Goal: Task Accomplishment & Management: Complete application form

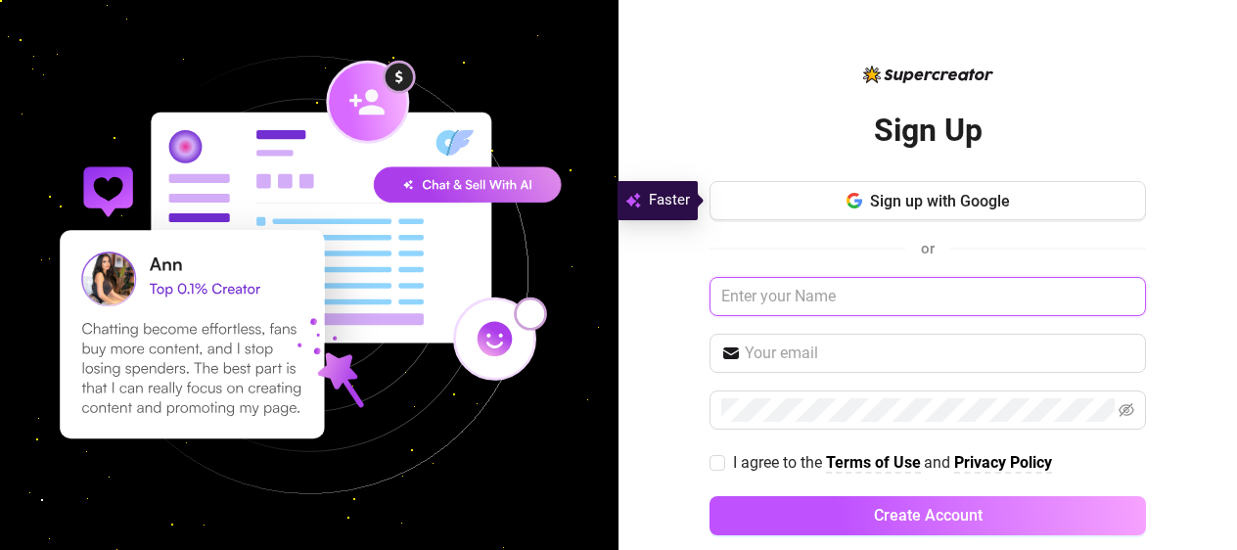
click at [836, 299] on input "text" at bounding box center [928, 296] width 437 height 39
type input "[PERSON_NAME]"
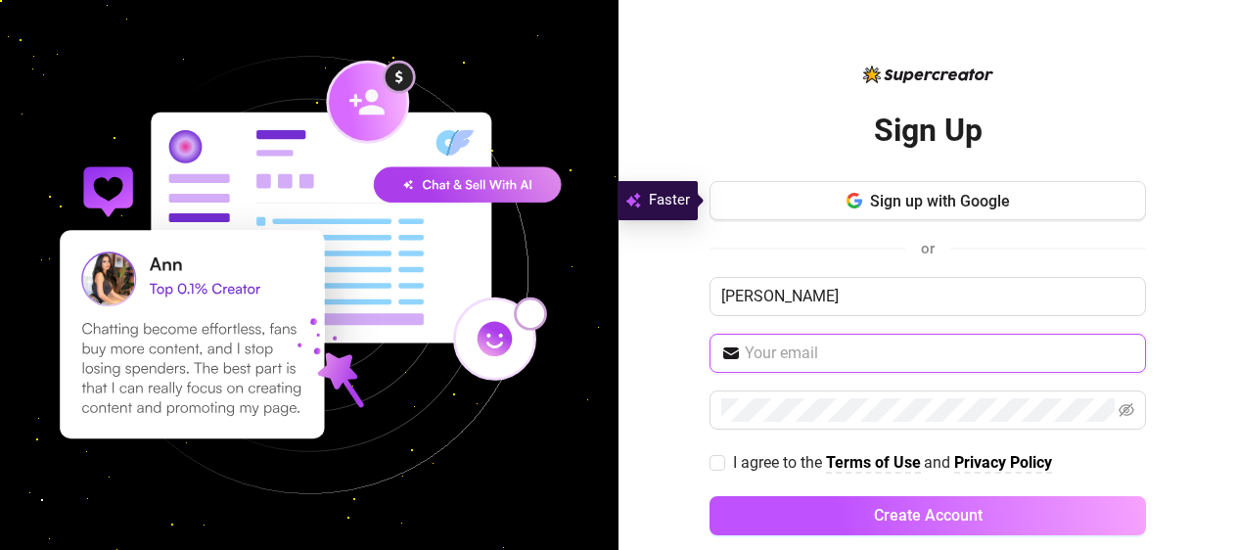
click at [829, 360] on input "text" at bounding box center [940, 353] width 390 height 23
type input "[EMAIL_ADDRESS][DOMAIN_NAME]"
click at [724, 461] on span at bounding box center [718, 463] width 16 height 16
click at [723, 461] on input "I agree to the Terms of Use and Privacy Policy" at bounding box center [717, 462] width 14 height 14
checkbox input "true"
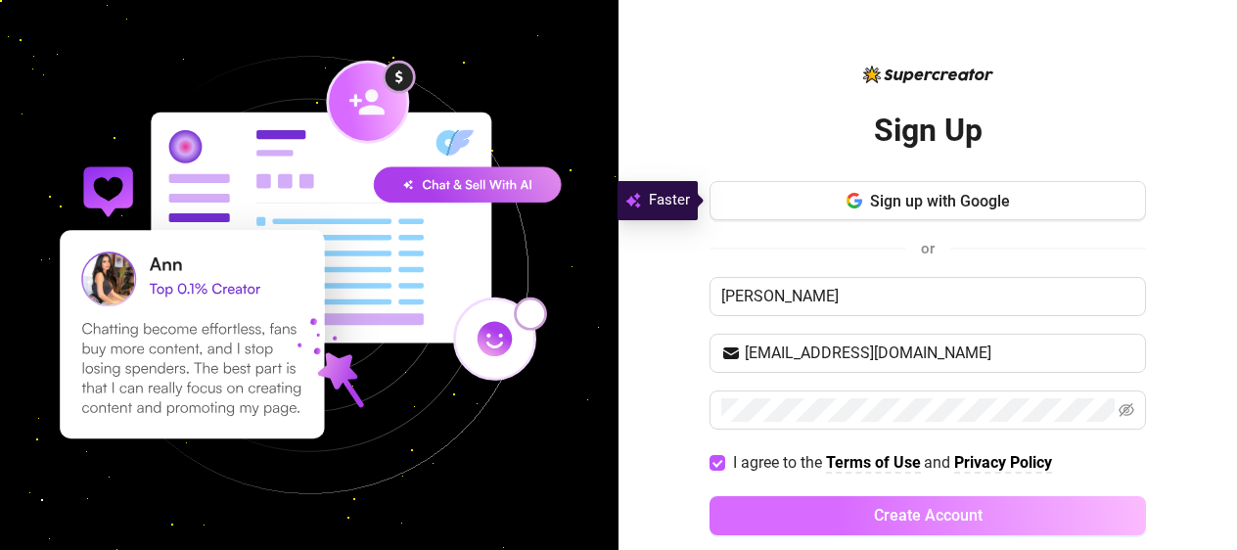
click at [875, 514] on span "Create Account" at bounding box center [928, 515] width 109 height 19
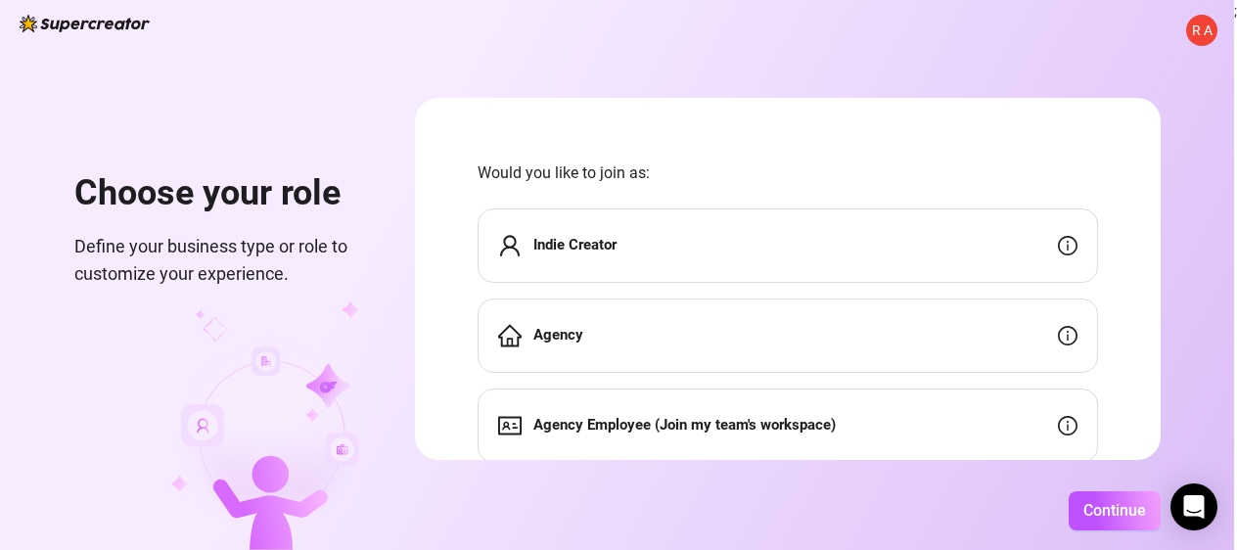
click at [990, 239] on div "Indie Creator" at bounding box center [788, 245] width 621 height 74
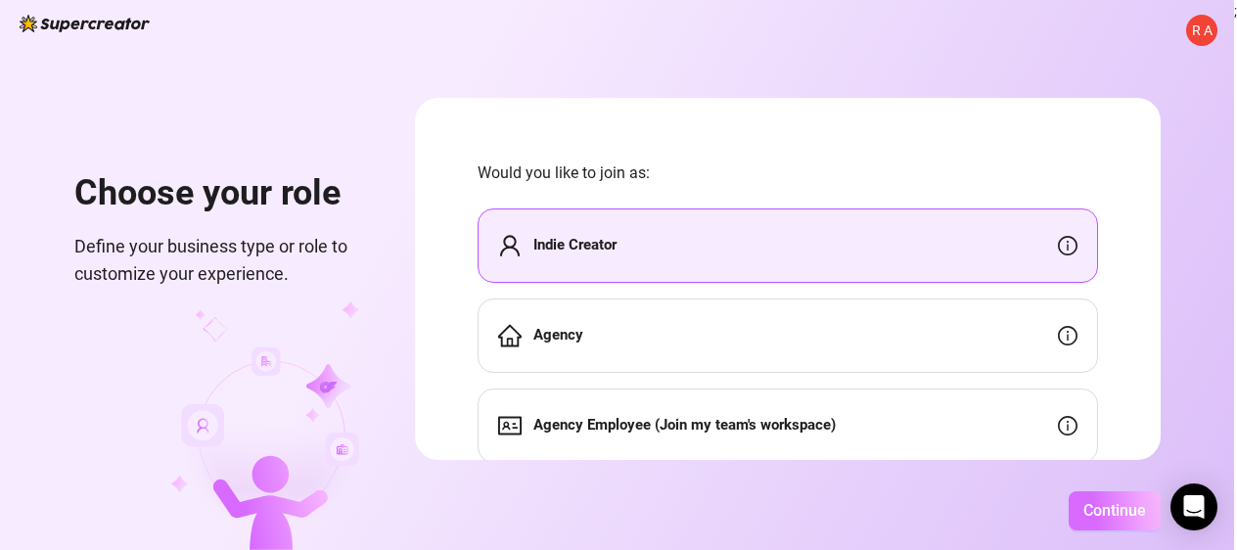
click at [1094, 513] on span "Continue" at bounding box center [1115, 510] width 63 height 19
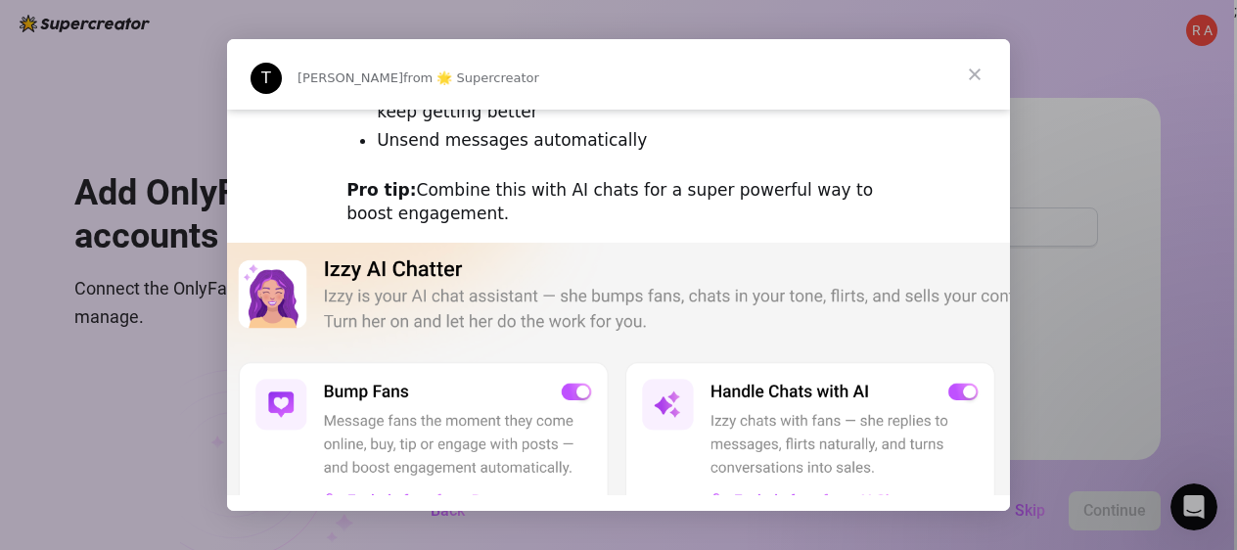
scroll to position [414, 0]
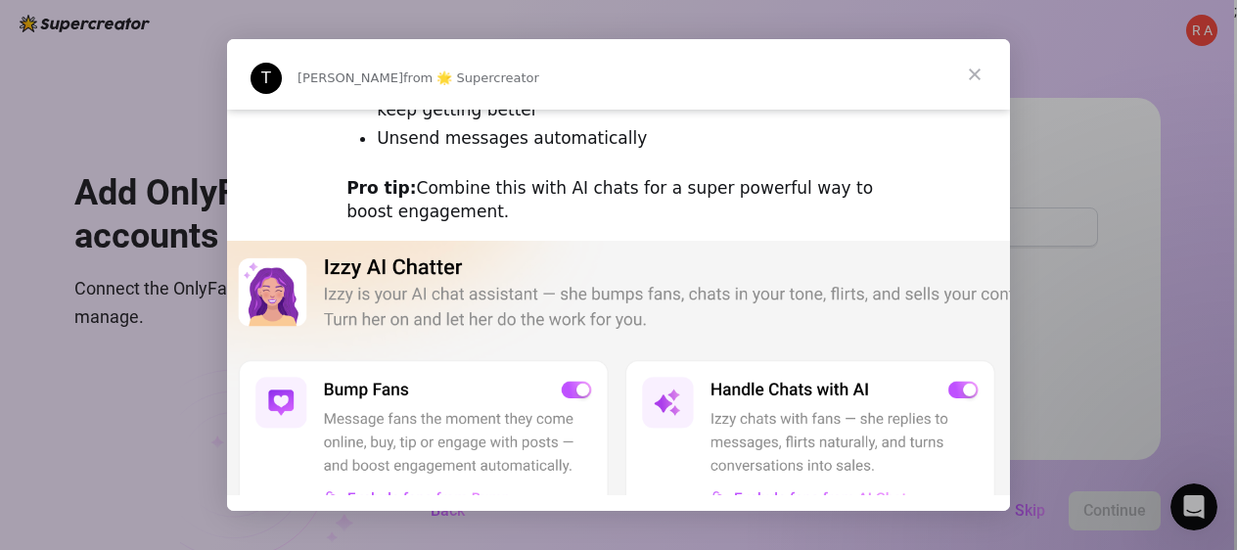
click at [978, 76] on span "Close" at bounding box center [975, 74] width 70 height 70
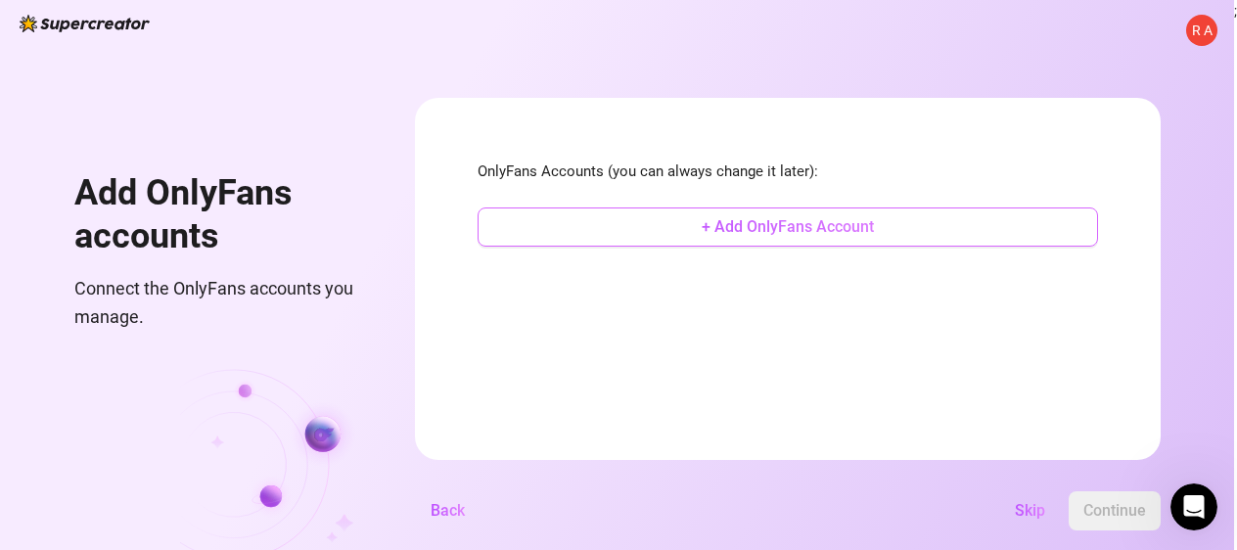
click at [767, 232] on span "+ Add OnlyFans Account" at bounding box center [788, 226] width 172 height 19
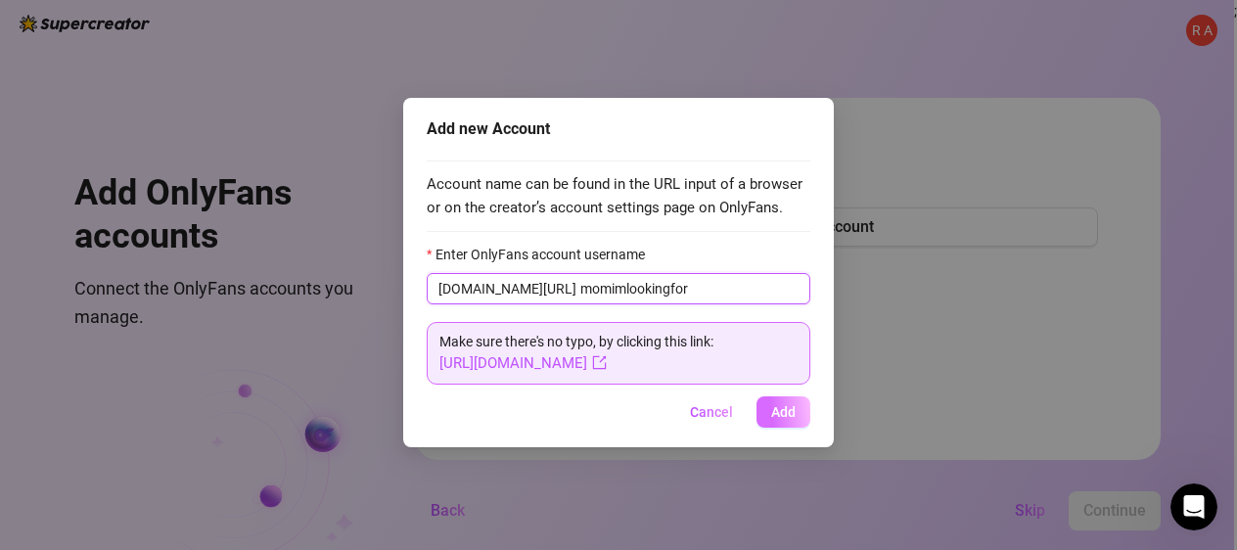
type input "momimlookingfor"
click at [789, 419] on span "Add" at bounding box center [783, 412] width 24 height 16
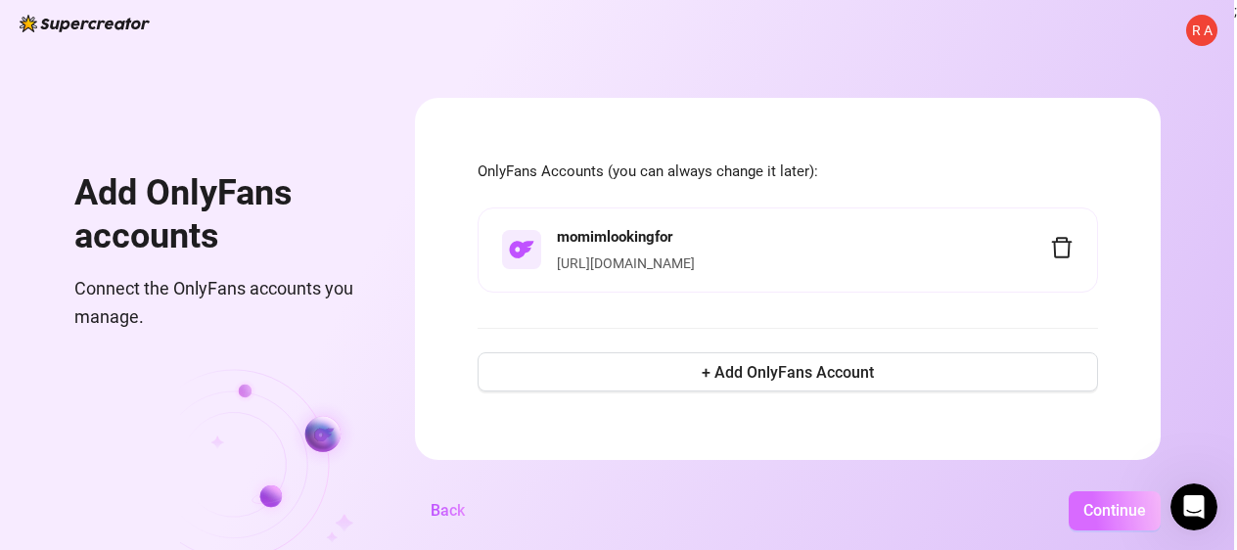
click at [1115, 505] on span "Continue" at bounding box center [1115, 510] width 63 height 19
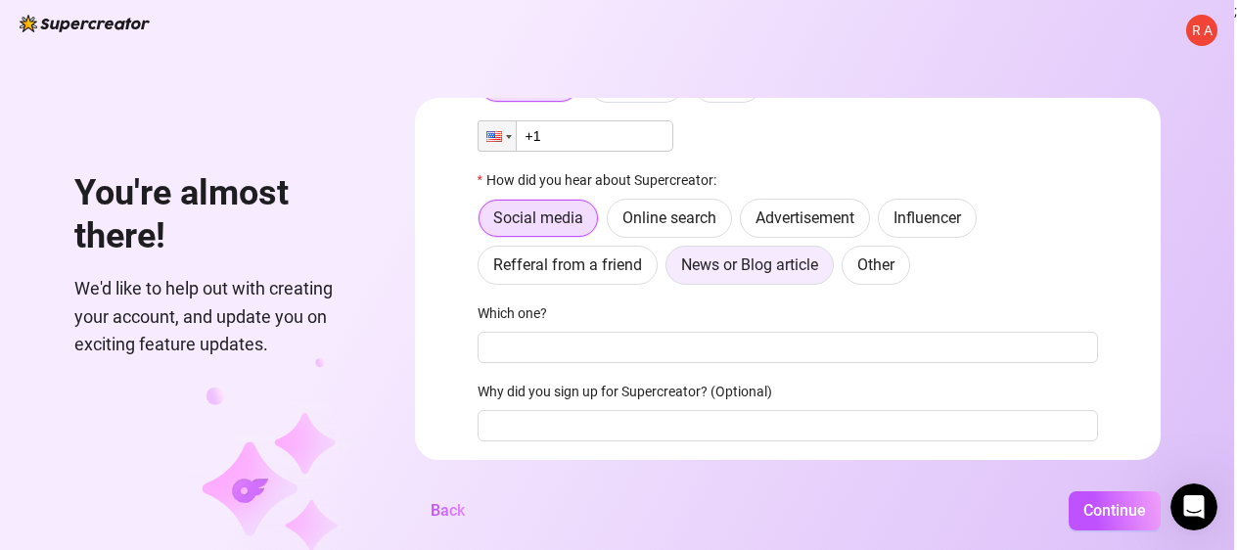
scroll to position [128, 0]
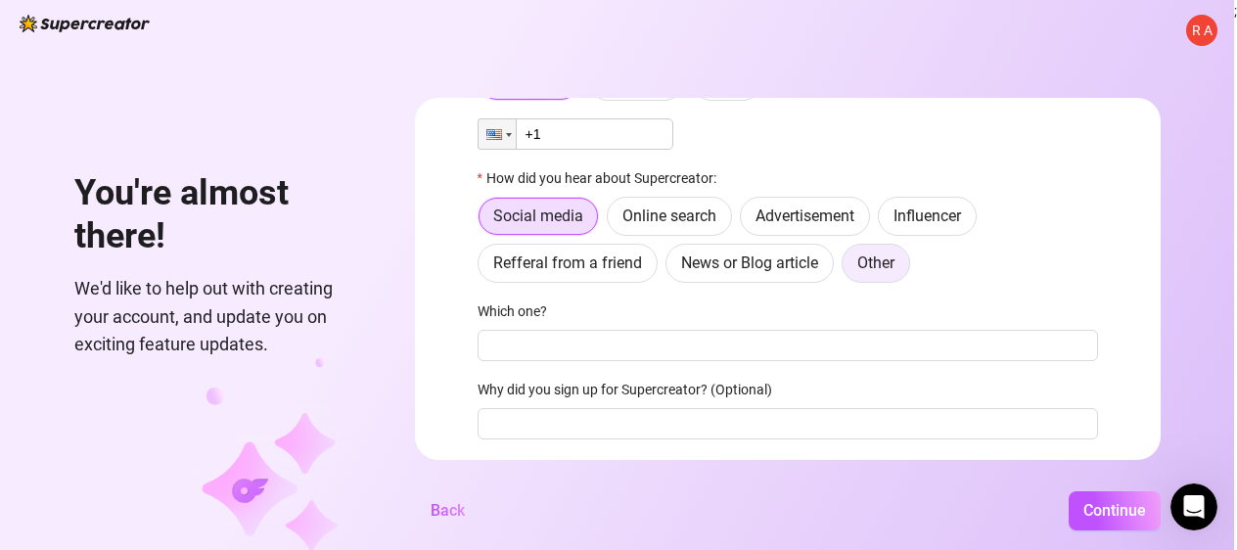
click at [872, 270] on span "Other" at bounding box center [875, 263] width 37 height 19
click at [848, 268] on input "Other" at bounding box center [848, 268] width 0 height 0
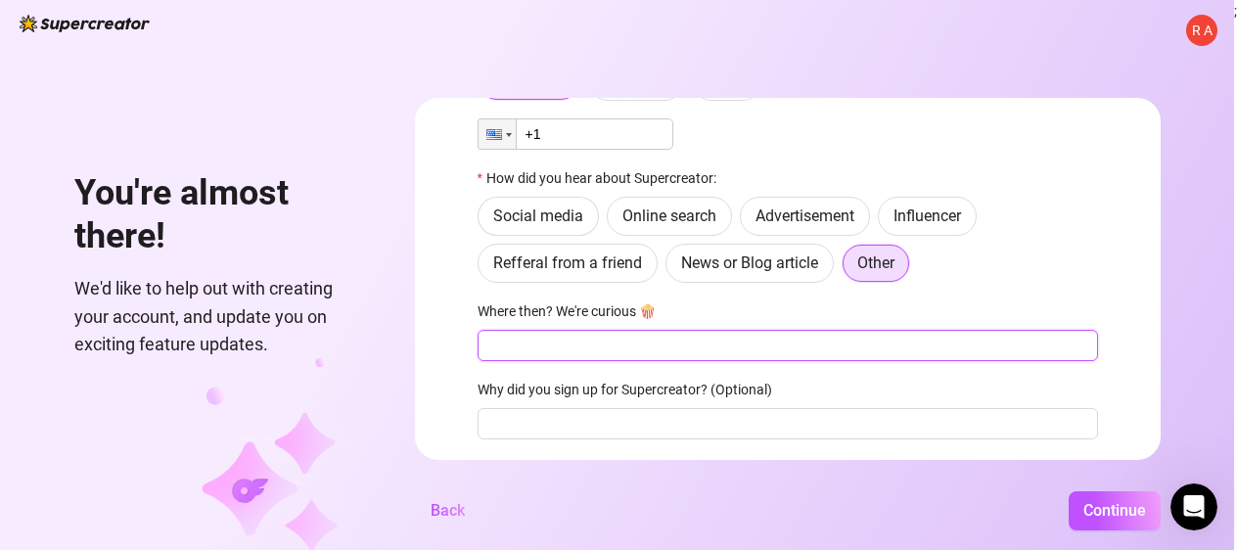
click at [723, 345] on input "Where then? We're curious 🍿" at bounding box center [788, 345] width 621 height 31
type input "Level Up Community"
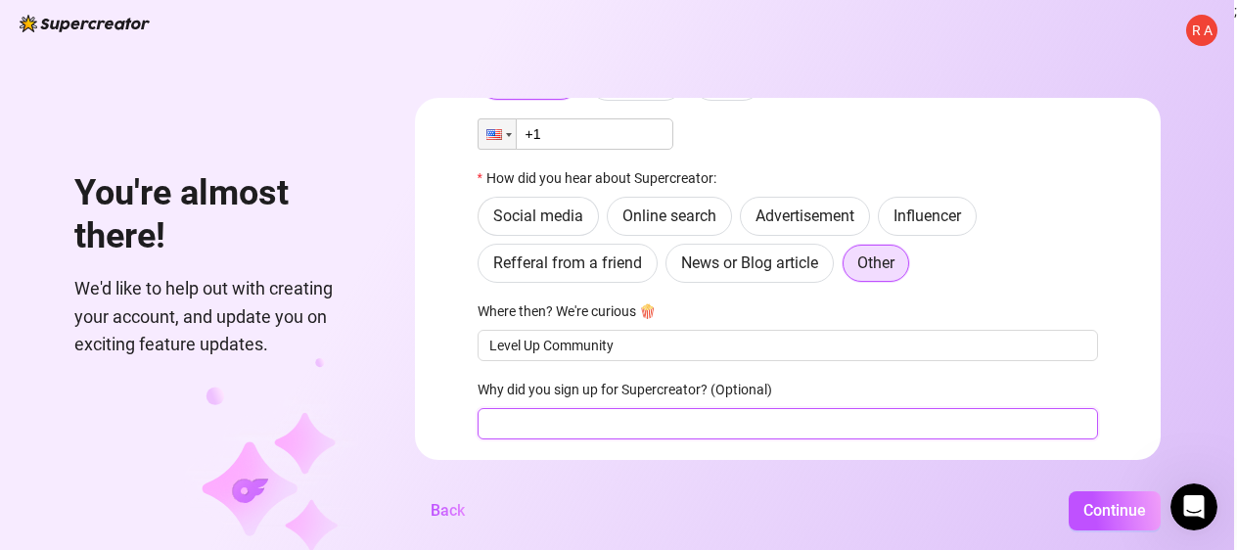
click at [706, 424] on input "Why did you sign up for Supercreator? (Optional)" at bounding box center [788, 423] width 621 height 31
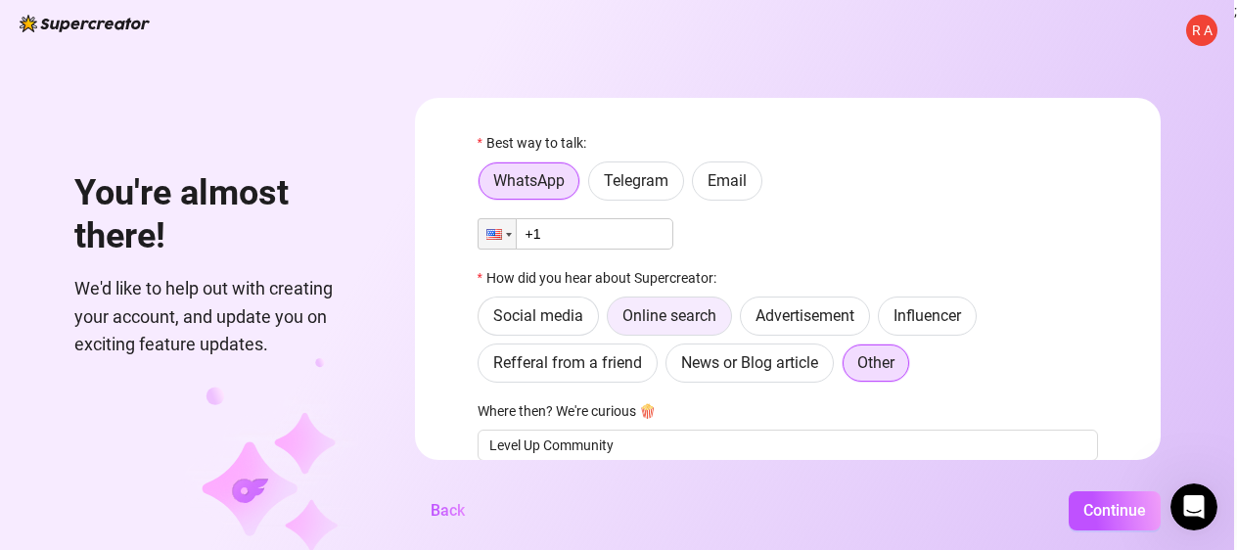
scroll to position [0, 0]
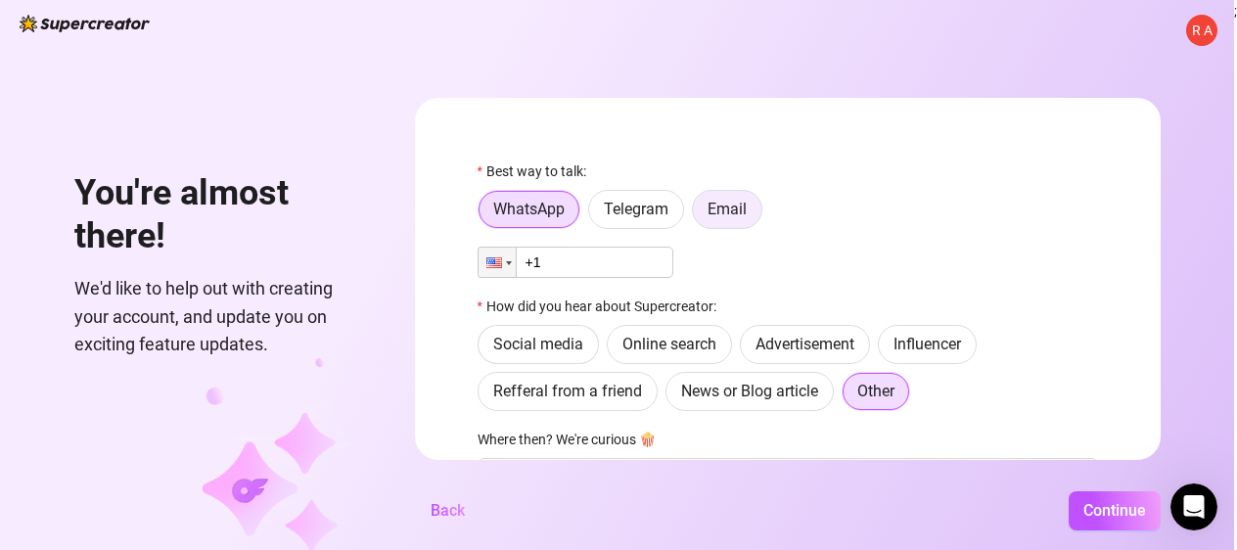
type input "Scaling my business"
click at [724, 207] on span "Email" at bounding box center [727, 209] width 39 height 19
click at [698, 214] on input "Email" at bounding box center [698, 214] width 0 height 0
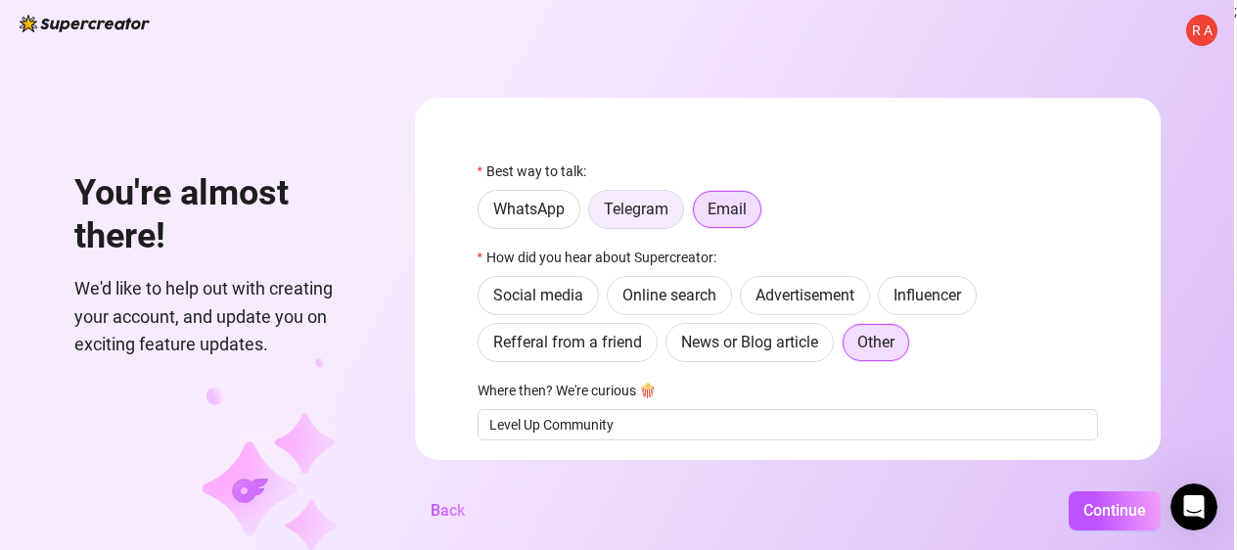
click at [649, 209] on span "Telegram" at bounding box center [636, 209] width 65 height 19
click at [594, 214] on input "Telegram" at bounding box center [594, 214] width 0 height 0
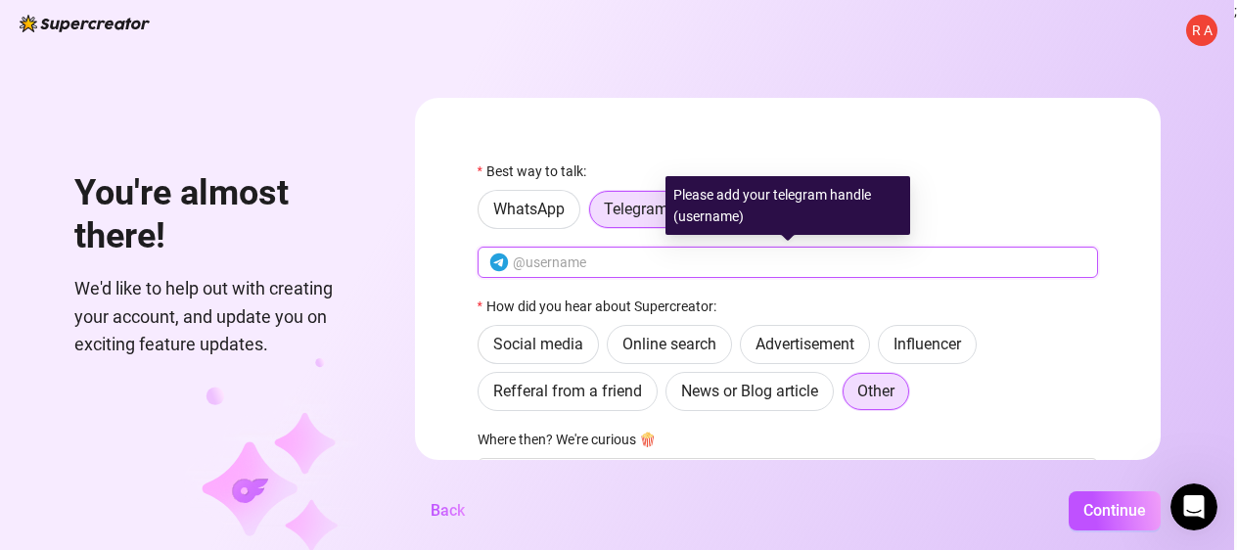
click at [587, 262] on input "text" at bounding box center [800, 263] width 574 height 22
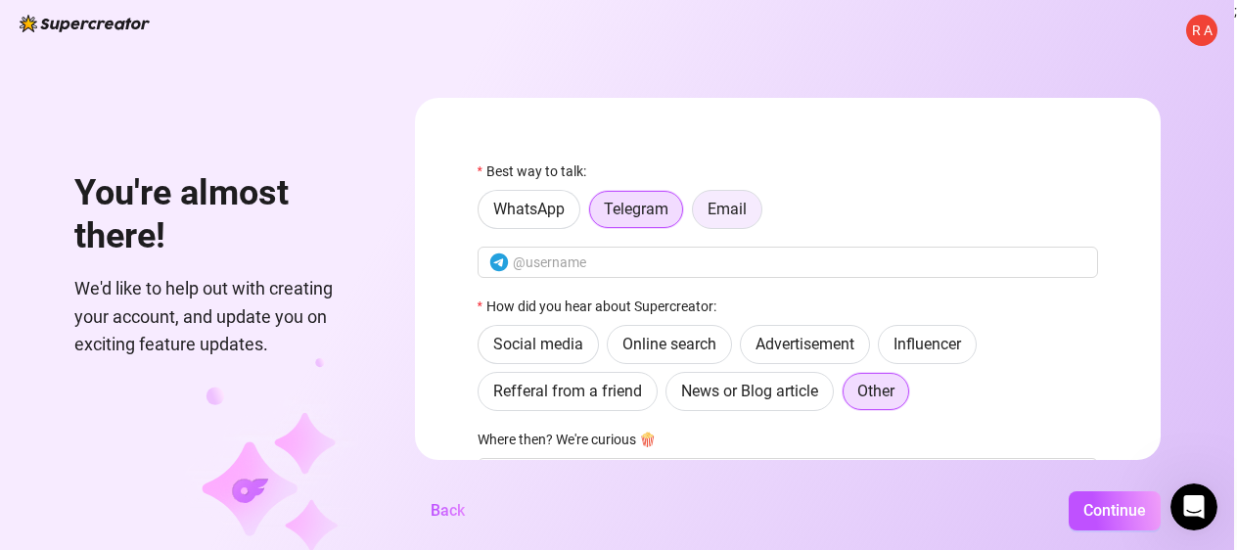
click at [722, 206] on span "Email" at bounding box center [727, 209] width 39 height 19
click at [698, 214] on input "Email" at bounding box center [698, 214] width 0 height 0
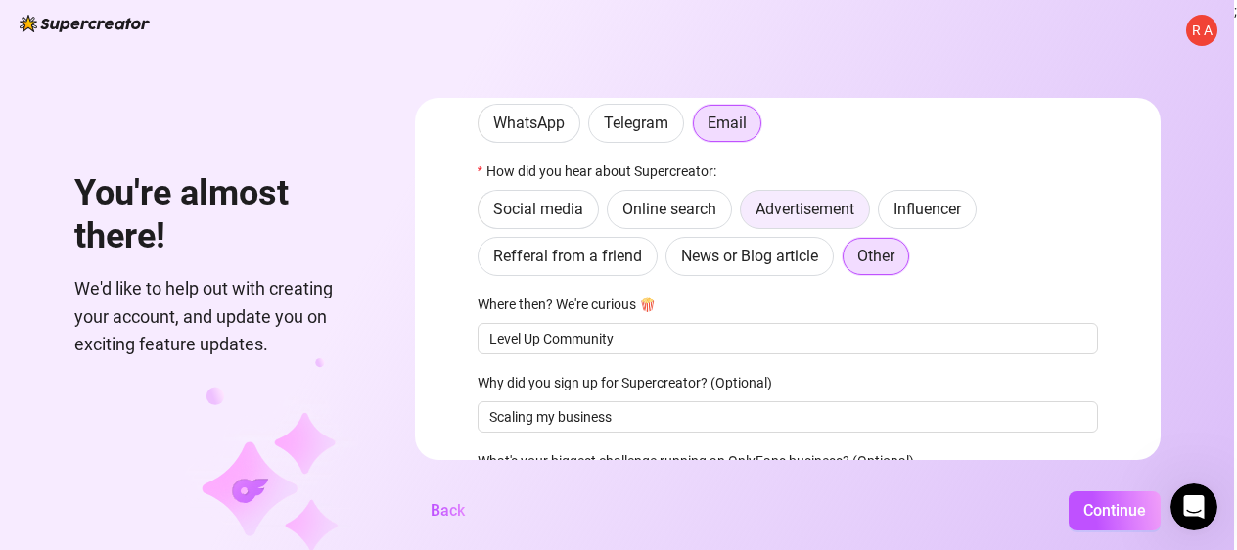
scroll to position [218, 0]
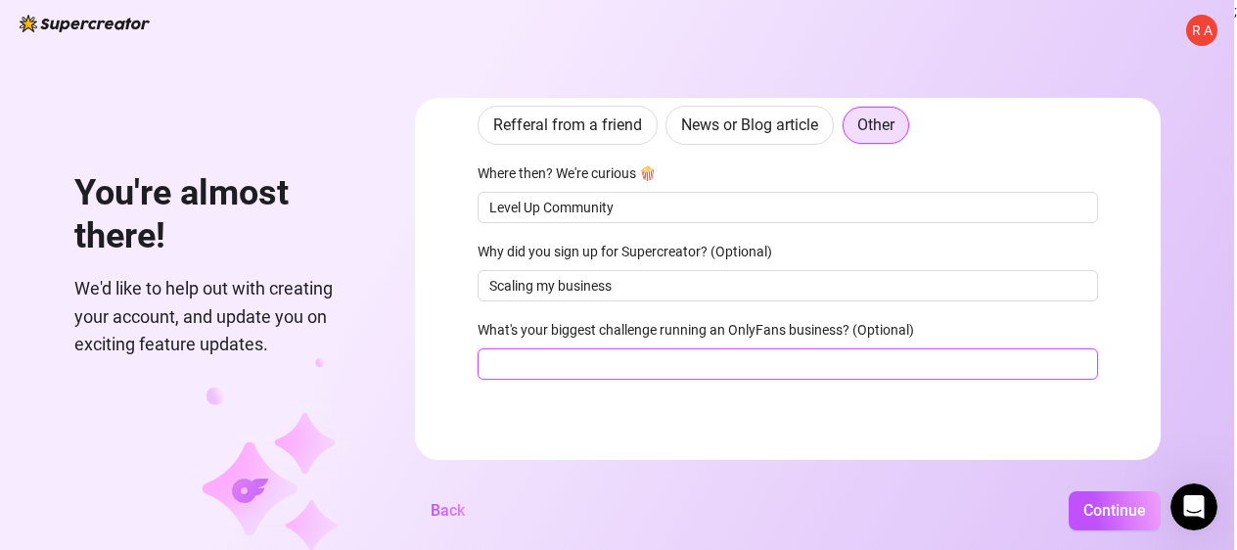
click at [791, 364] on input "What's your biggest challenge running an OnlyFans business? (Optional)" at bounding box center [788, 363] width 621 height 31
type input "Upselling content"
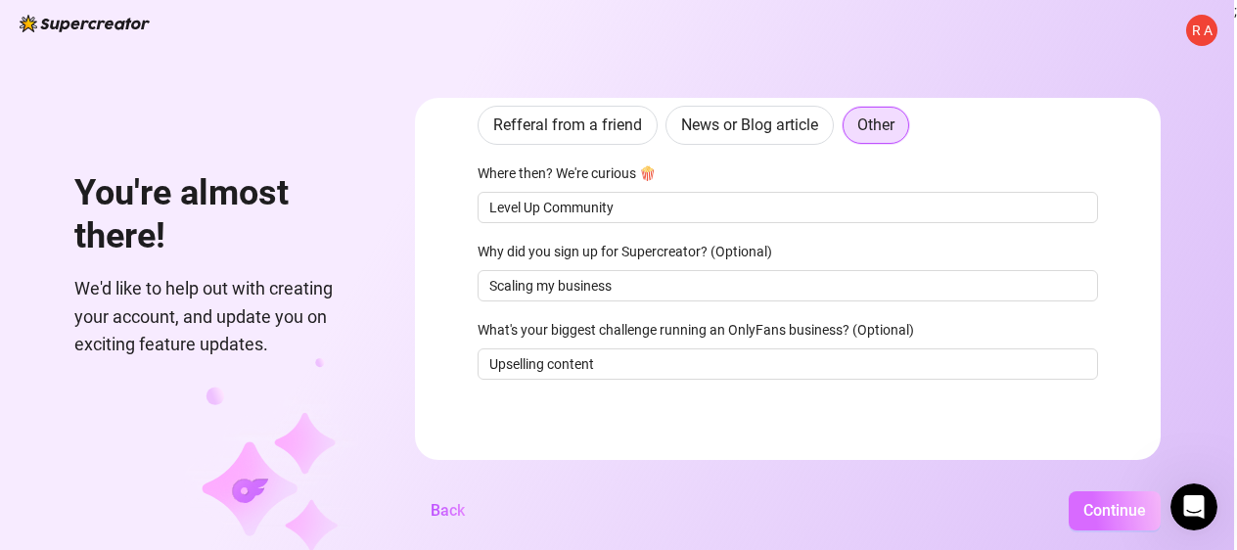
click at [1092, 505] on span "Continue" at bounding box center [1115, 510] width 63 height 19
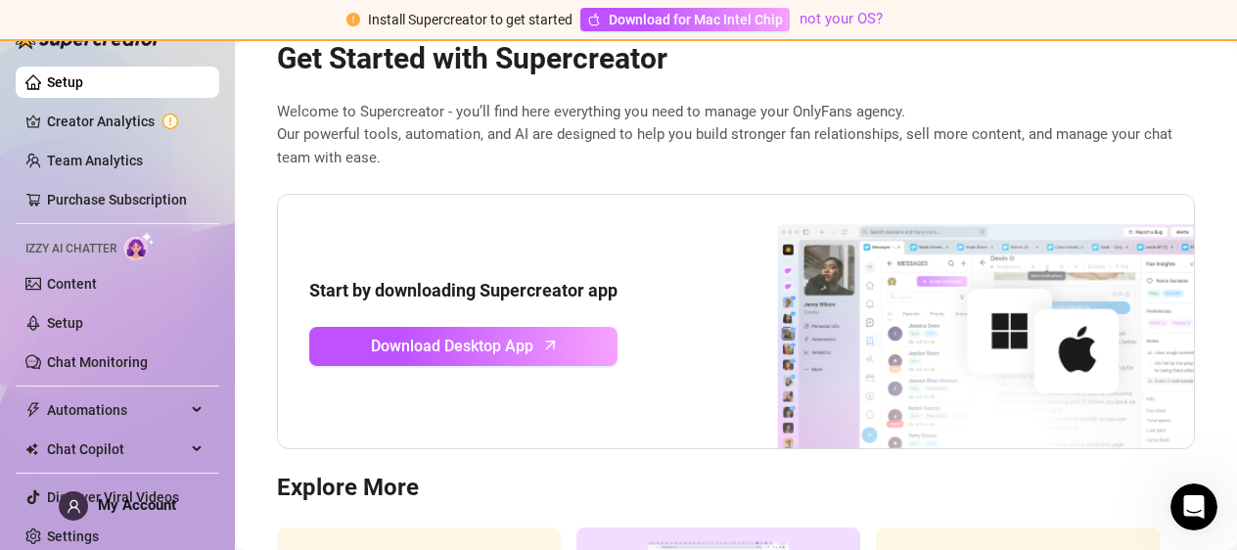
scroll to position [48, 0]
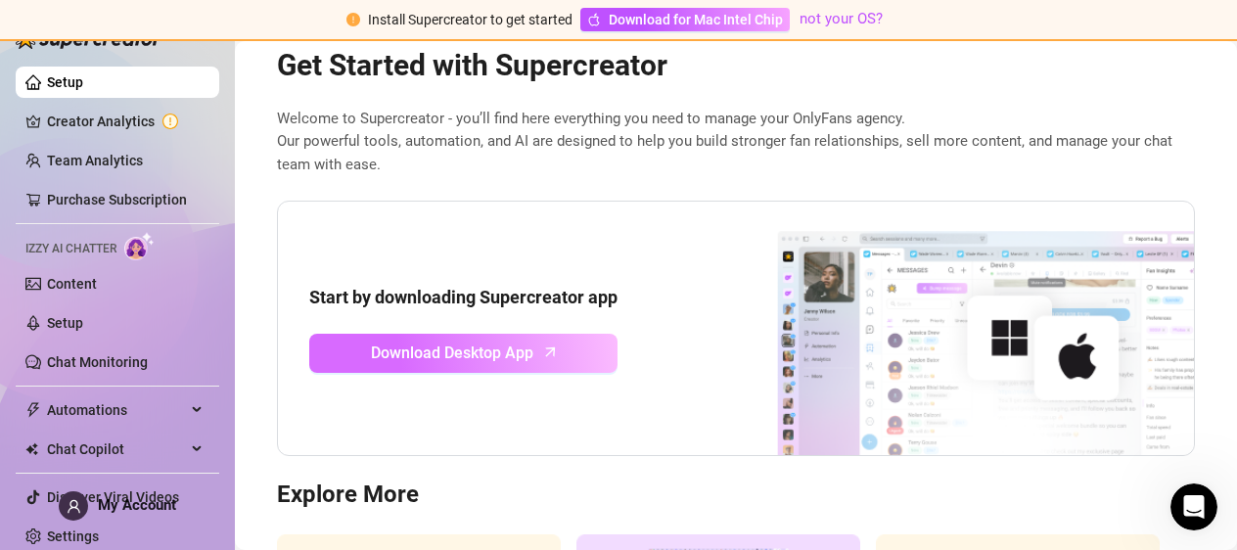
click at [521, 358] on span "Download Desktop App" at bounding box center [452, 353] width 162 height 24
